Goal: Task Accomplishment & Management: Manage account settings

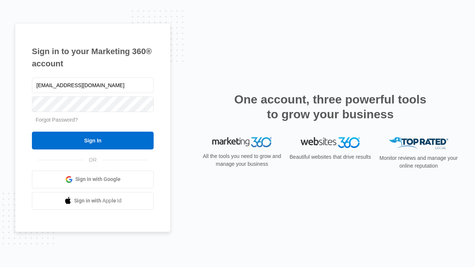
type input "dankie614@gmail.com"
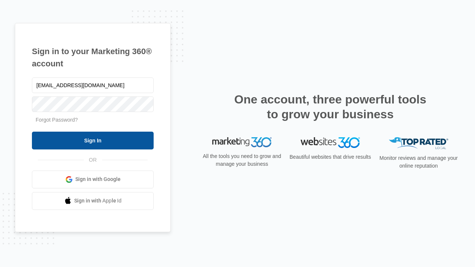
click at [93, 140] on input "Sign In" at bounding box center [93, 141] width 122 height 18
